Goal: Complete application form: Complete application form

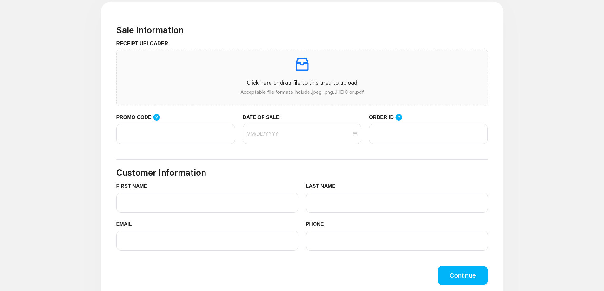
scroll to position [190, 0]
click at [175, 133] on input "PROMO CODE" at bounding box center [175, 135] width 119 height 20
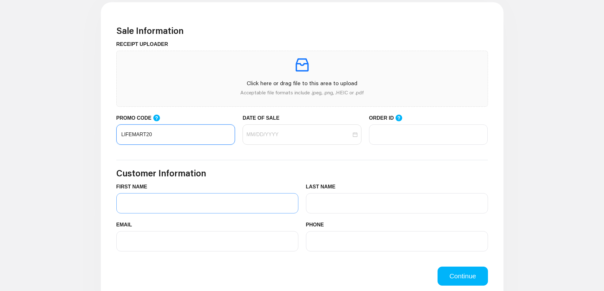
type input "LIFEMART20"
click at [173, 200] on input "FIRST NAME" at bounding box center [207, 203] width 182 height 20
type input "[PERSON_NAME]"
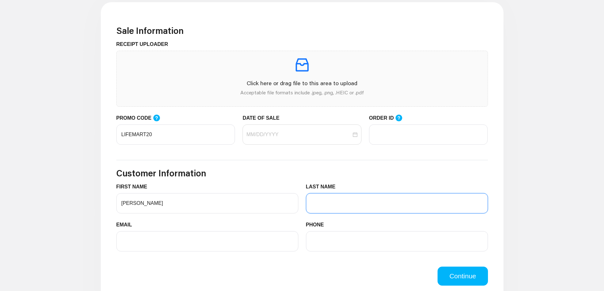
click at [351, 209] on input "LAST NAME" at bounding box center [397, 203] width 182 height 20
type input "[PERSON_NAME]"
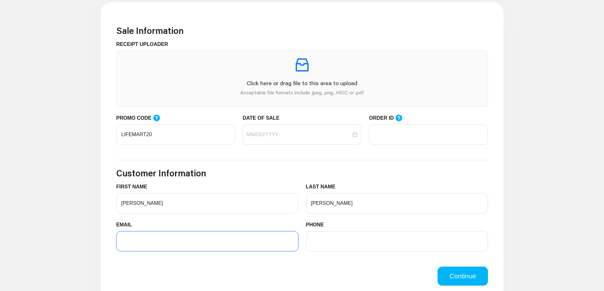
click at [242, 241] on input "EMAIL" at bounding box center [207, 241] width 182 height 20
type input "[EMAIL_ADDRESS][PERSON_NAME][DOMAIN_NAME]"
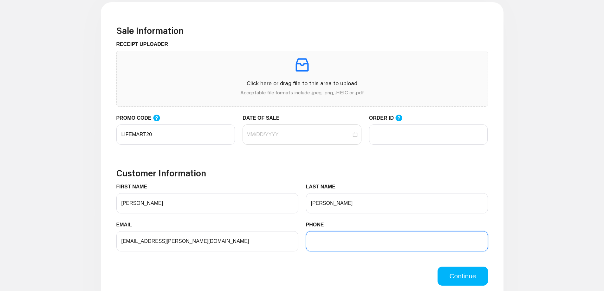
click at [323, 234] on input "PHONE" at bounding box center [397, 241] width 182 height 20
type input "[PHONE_NUMBER]"
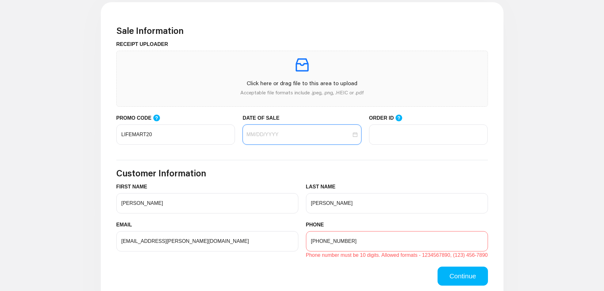
click at [293, 134] on input "DATE OF SALE" at bounding box center [298, 135] width 105 height 8
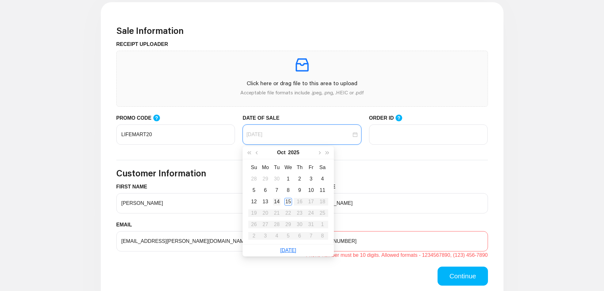
type input "[DATE]"
click at [285, 202] on div "15" at bounding box center [288, 202] width 8 height 8
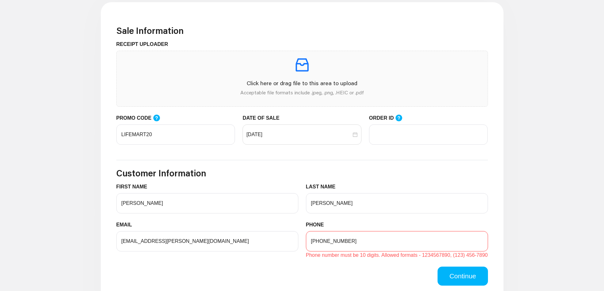
click at [356, 242] on input "[PHONE_NUMBER]" at bounding box center [397, 241] width 182 height 20
type input "+"
click at [430, 142] on input "ORDER ID" at bounding box center [428, 135] width 119 height 20
click at [396, 120] on icon at bounding box center [399, 118] width 7 height 7
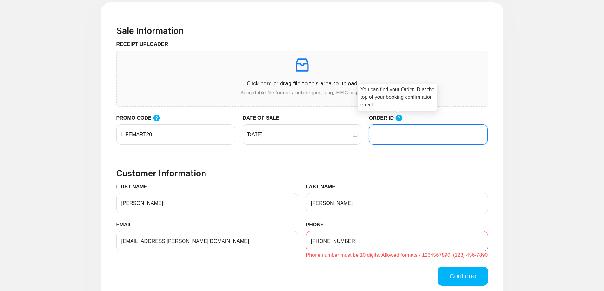
click at [396, 125] on input "ORDER ID" at bounding box center [428, 135] width 119 height 20
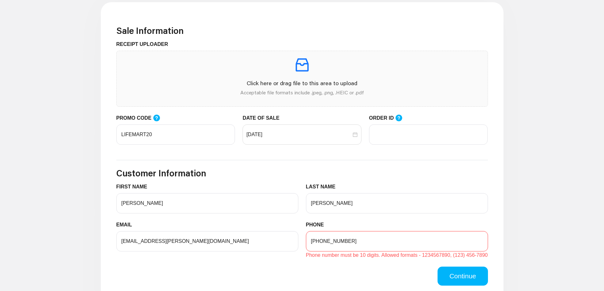
click at [320, 243] on input "[PHONE_NUMBER]" at bounding box center [397, 241] width 182 height 20
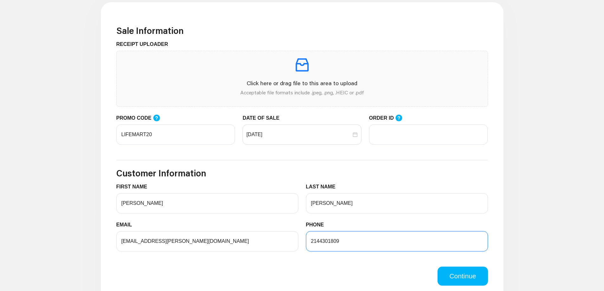
type input "2144301809"
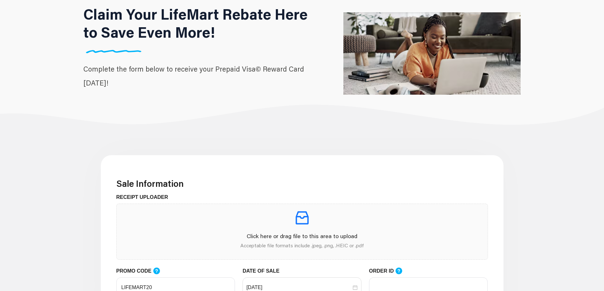
scroll to position [0, 0]
